Goal: Transaction & Acquisition: Purchase product/service

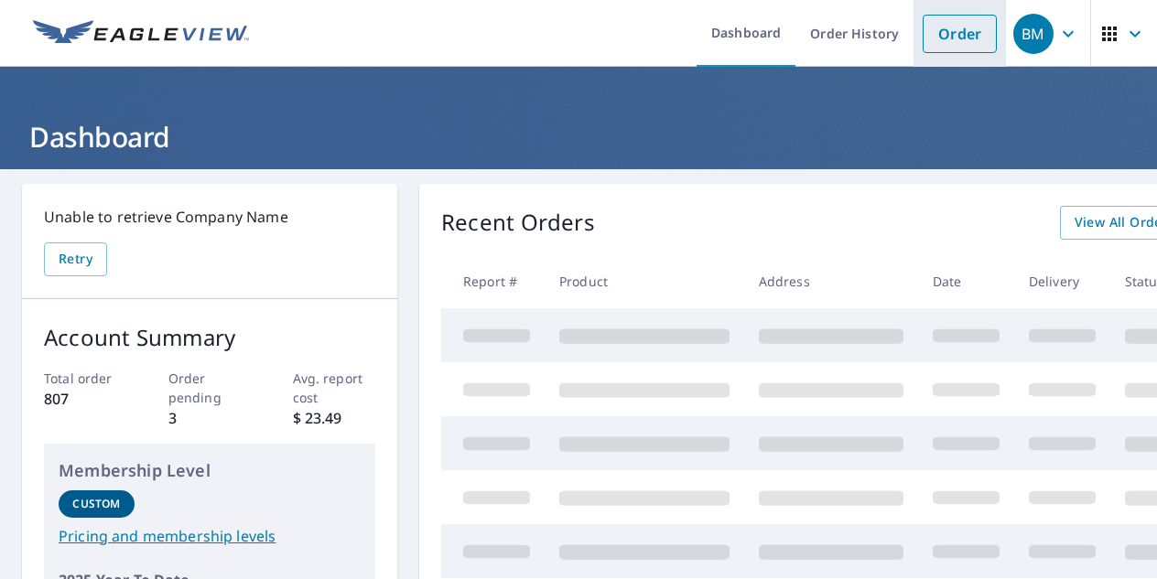
click at [949, 45] on link "Order" at bounding box center [960, 34] width 74 height 38
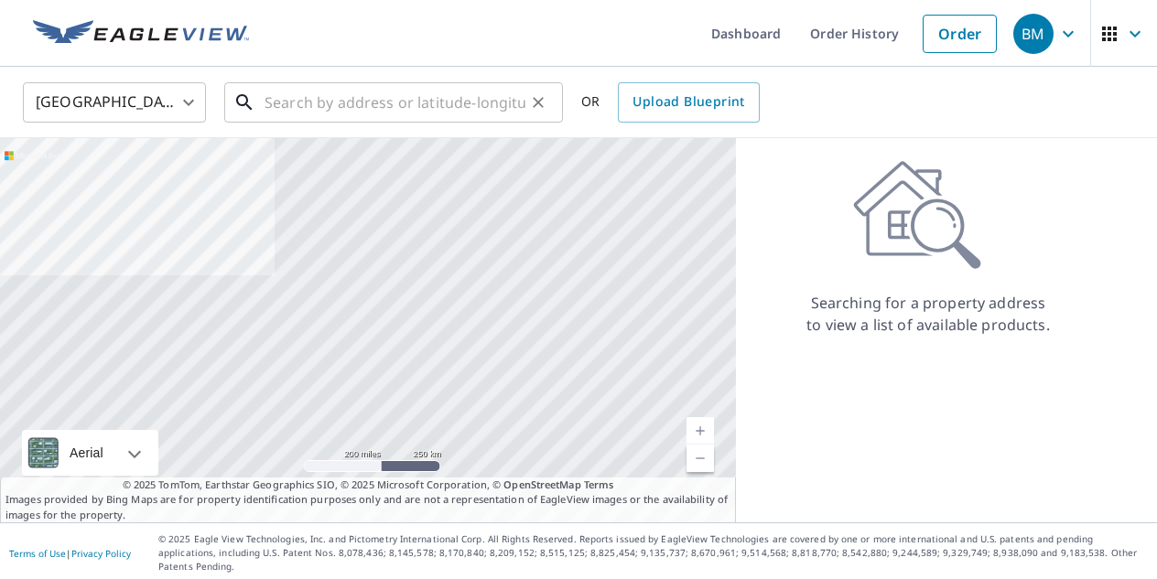
click at [456, 97] on input "text" at bounding box center [394, 102] width 261 height 51
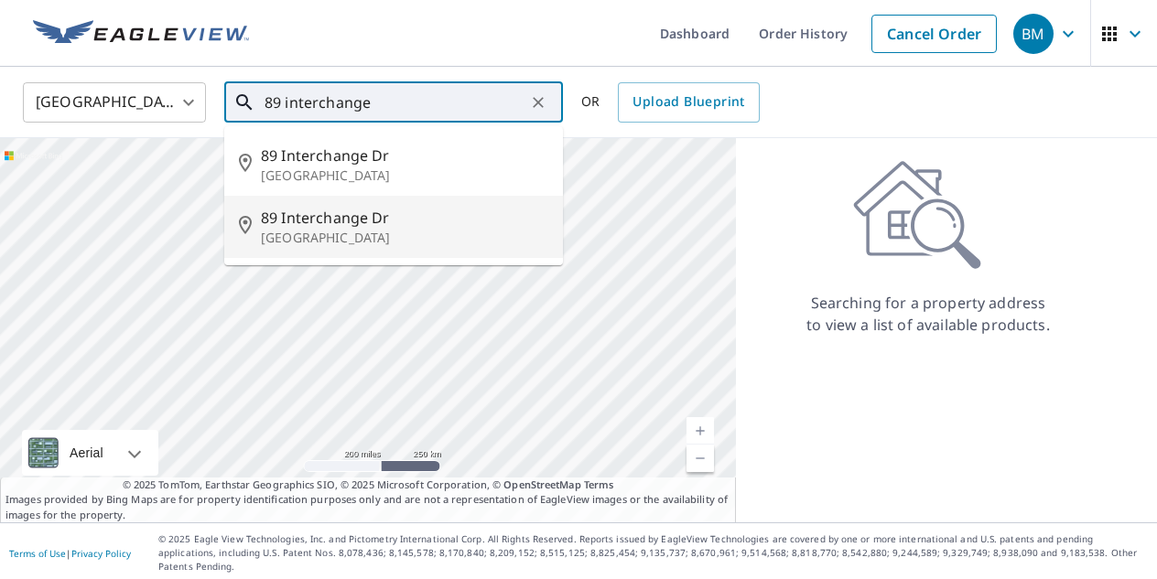
click at [403, 209] on span "89 Interchange Dr" at bounding box center [404, 218] width 287 height 22
type input "[STREET_ADDRESS][PERSON_NAME][PERSON_NAME]"
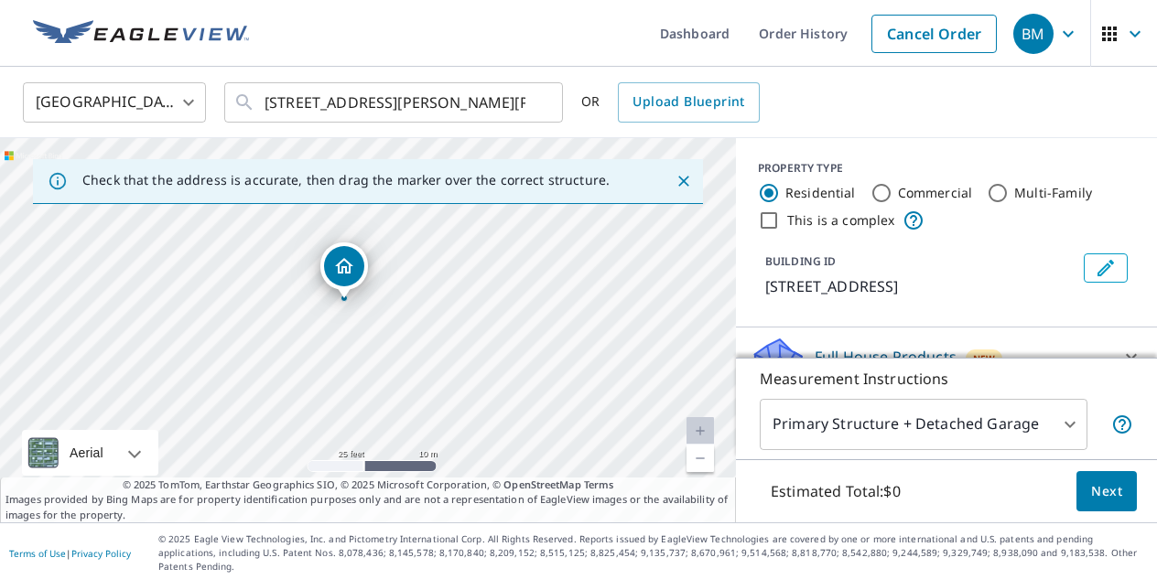
drag, startPoint x: 458, startPoint y: 339, endPoint x: 422, endPoint y: 318, distance: 41.4
click at [426, 318] on div "[STREET_ADDRESS][PERSON_NAME][PERSON_NAME]" at bounding box center [368, 330] width 736 height 384
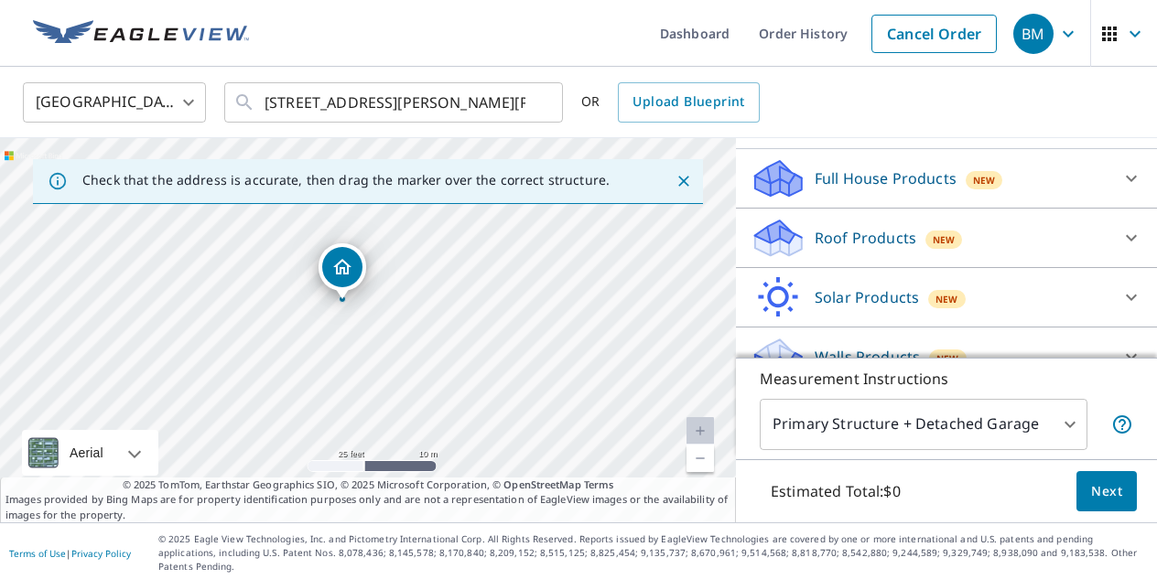
scroll to position [196, 0]
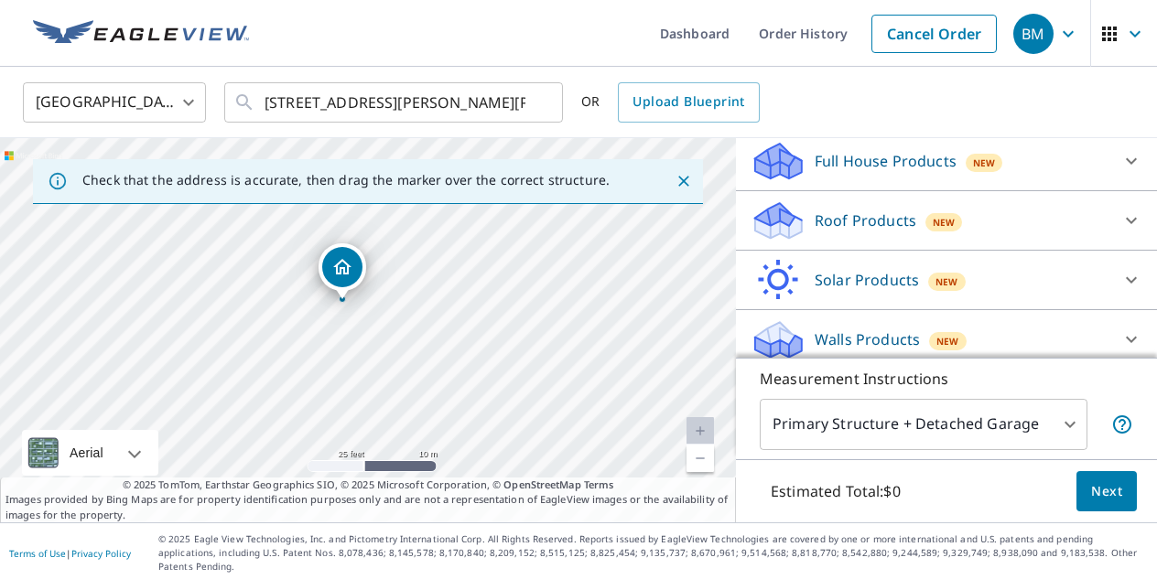
click at [880, 206] on div "Roof Products New" at bounding box center [929, 221] width 359 height 43
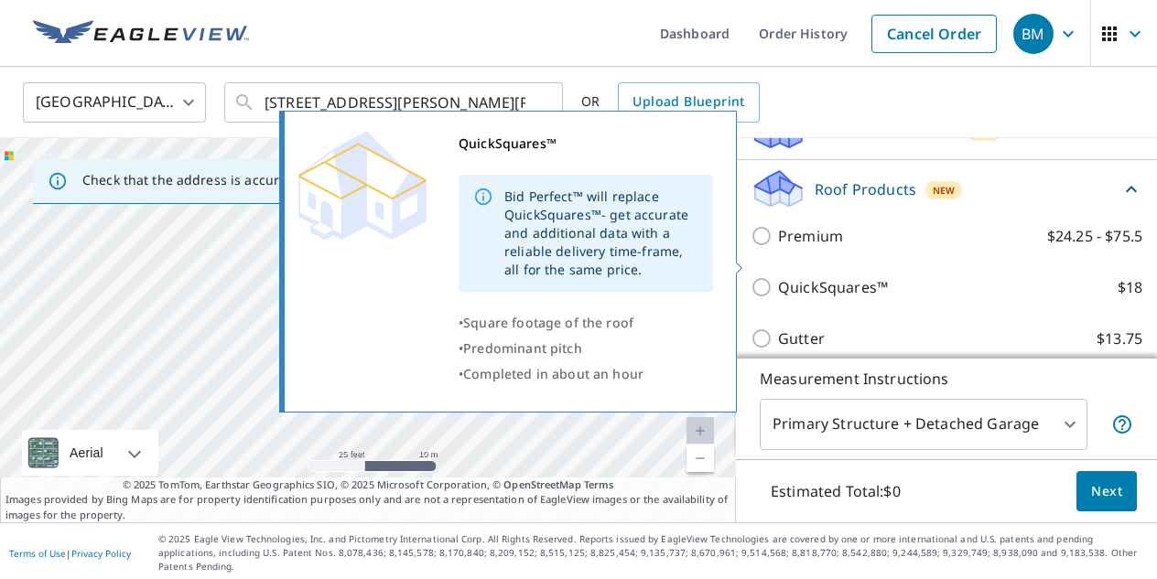
scroll to position [221, 0]
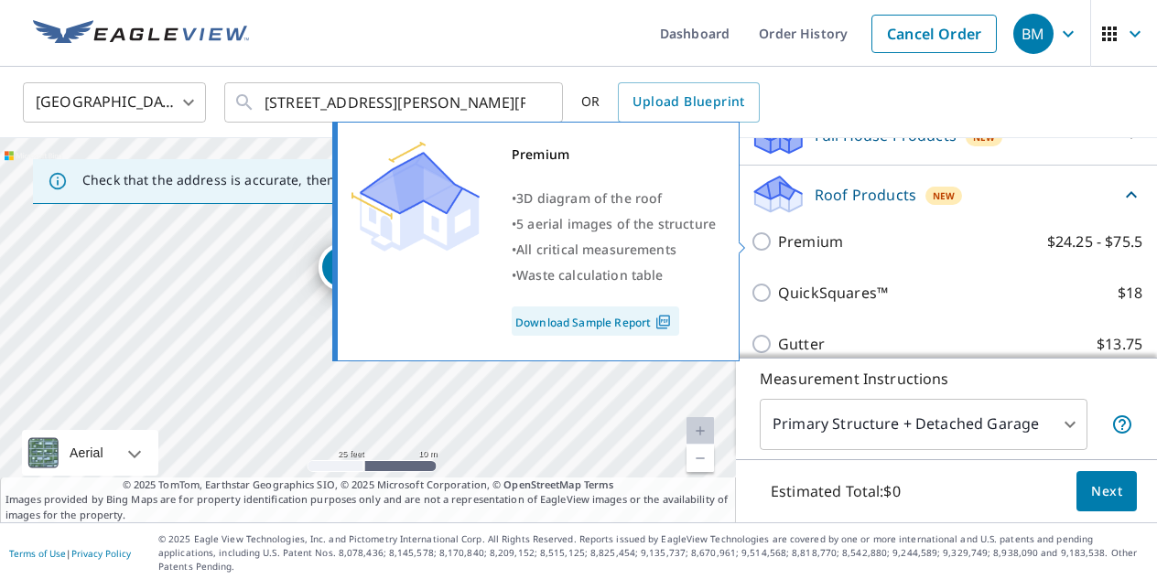
click at [832, 235] on p "Premium" at bounding box center [810, 242] width 65 height 22
click at [778, 235] on input "Premium $24.25 - $75.5" at bounding box center [763, 242] width 27 height 22
checkbox input "true"
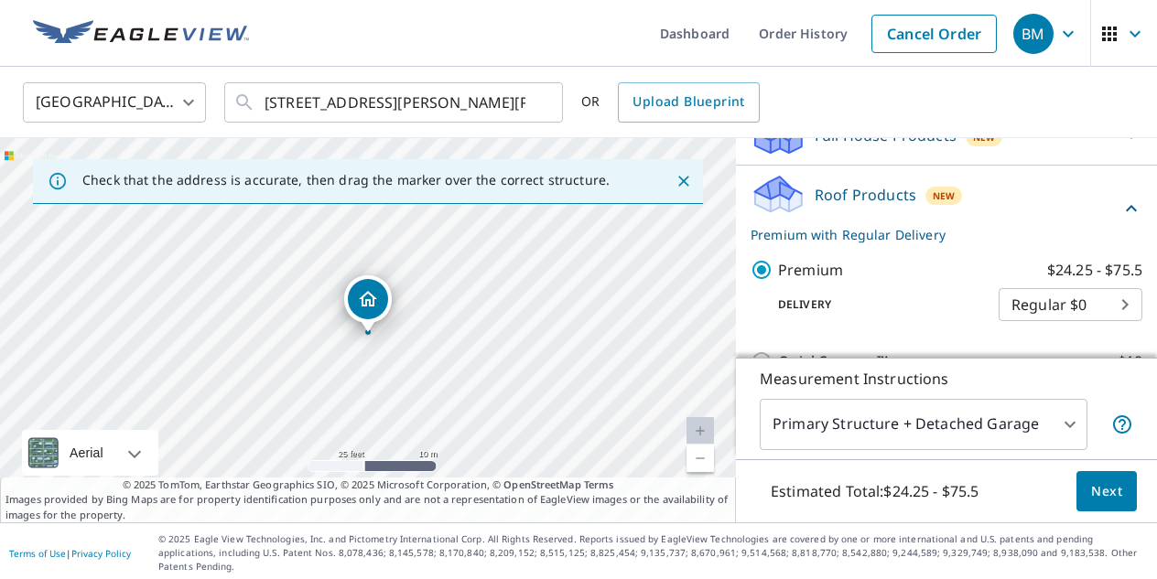
click at [1117, 501] on span "Next" at bounding box center [1106, 491] width 31 height 23
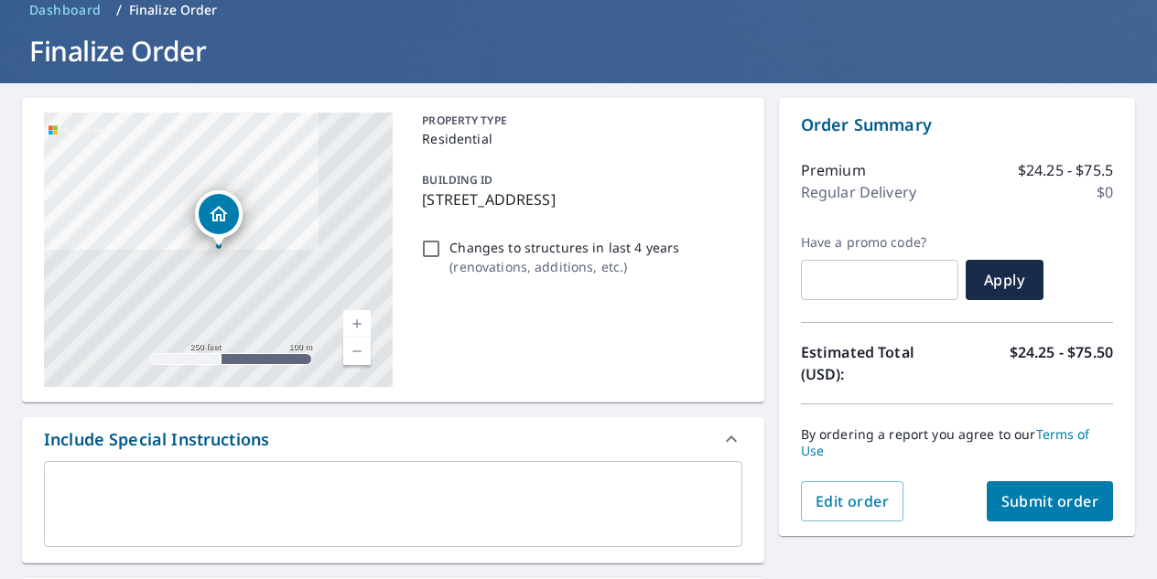
scroll to position [103, 0]
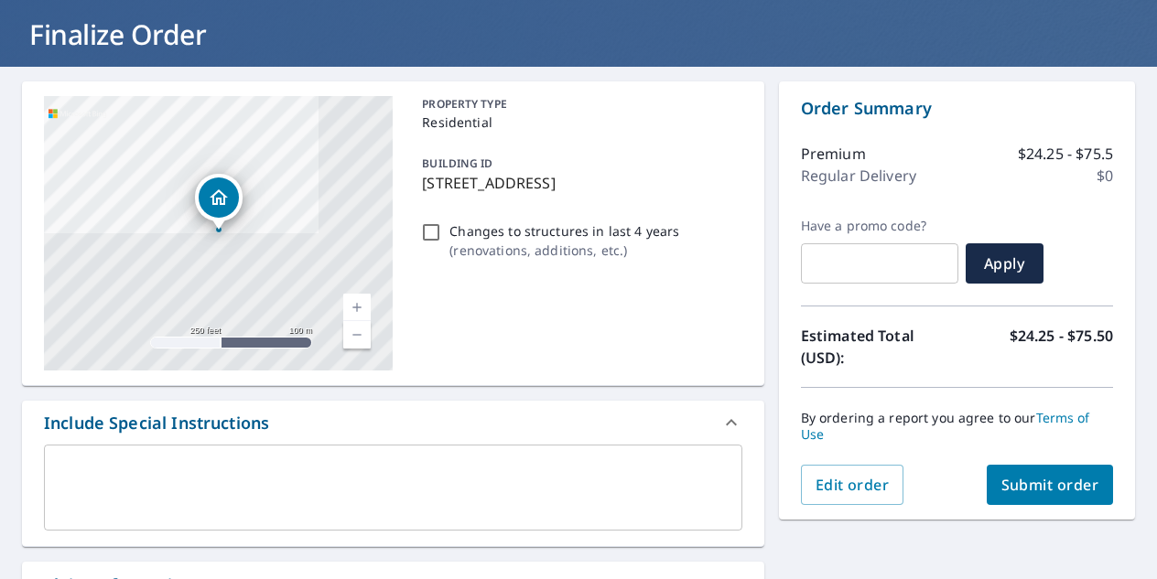
click at [1034, 478] on span "Submit order" at bounding box center [1050, 485] width 98 height 20
